Goal: Transaction & Acquisition: Download file/media

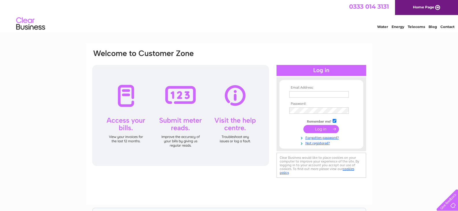
type input "kennywade@btconnect.com"
click at [322, 130] on input "submit" at bounding box center [321, 129] width 36 height 8
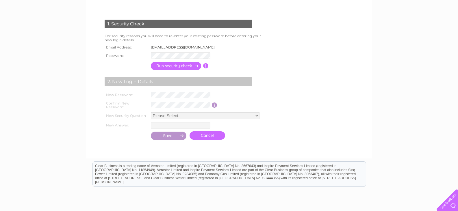
scroll to position [125, 0]
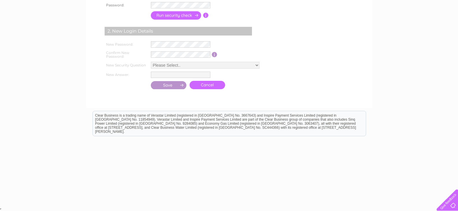
click at [207, 85] on link "Cancel" at bounding box center [208, 85] width 36 height 8
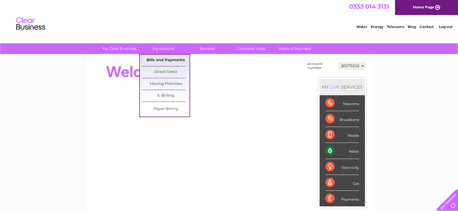
click at [163, 56] on link "Bills and Payments" at bounding box center [166, 61] width 48 height 12
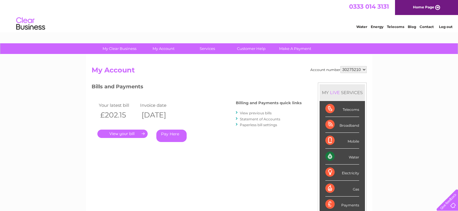
click at [264, 112] on link "View previous bills" at bounding box center [256, 113] width 32 height 4
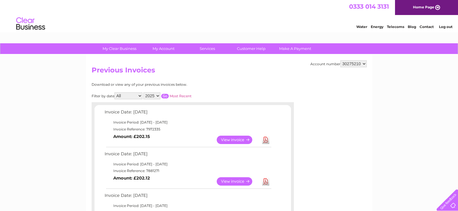
click at [242, 180] on link "View" at bounding box center [238, 181] width 42 height 8
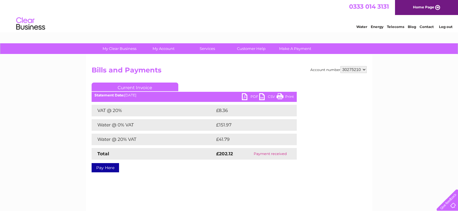
click at [246, 96] on link "PDF" at bounding box center [250, 97] width 17 height 8
